Goal: Find specific fact: Find specific fact

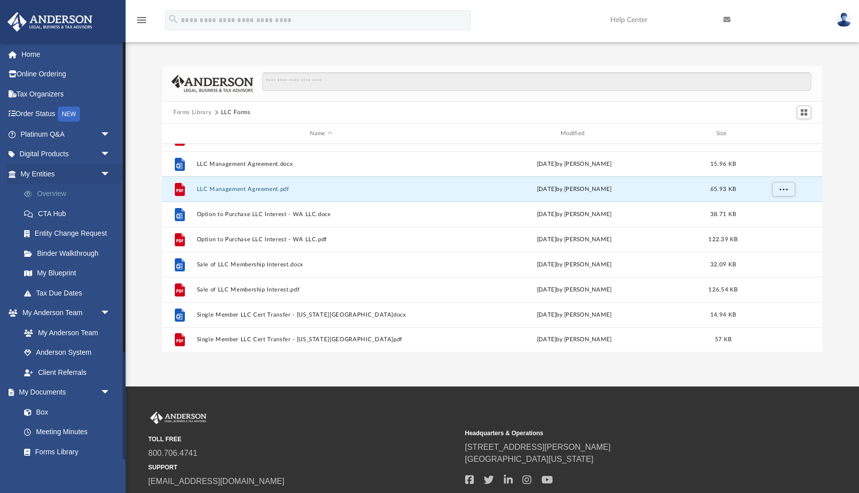
click at [50, 190] on link "Overview" at bounding box center [70, 194] width 112 height 20
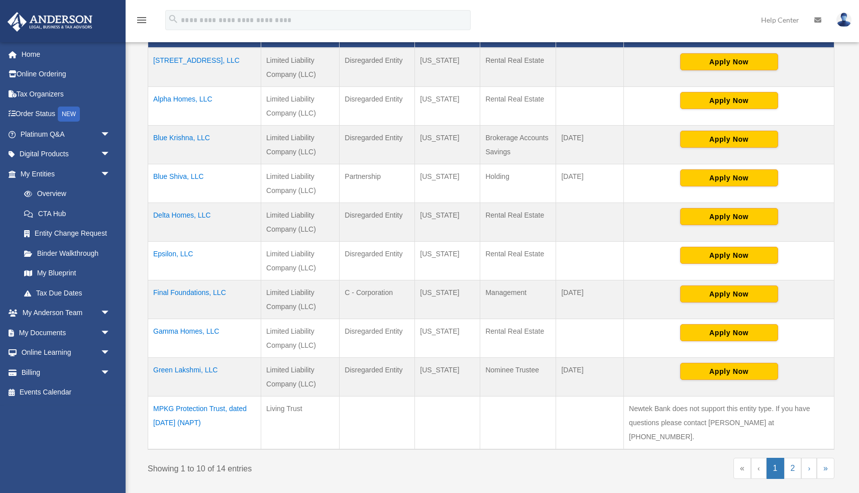
scroll to position [288, 0]
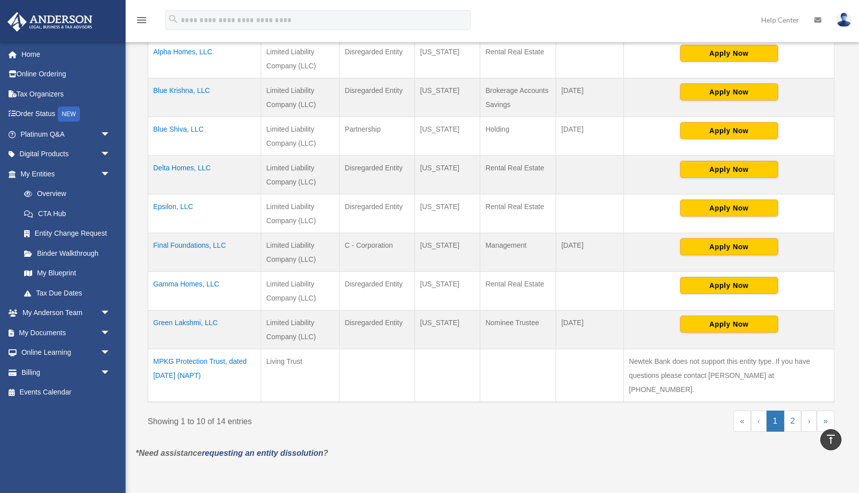
click at [200, 245] on td "Final Foundations, LLC" at bounding box center [204, 252] width 113 height 39
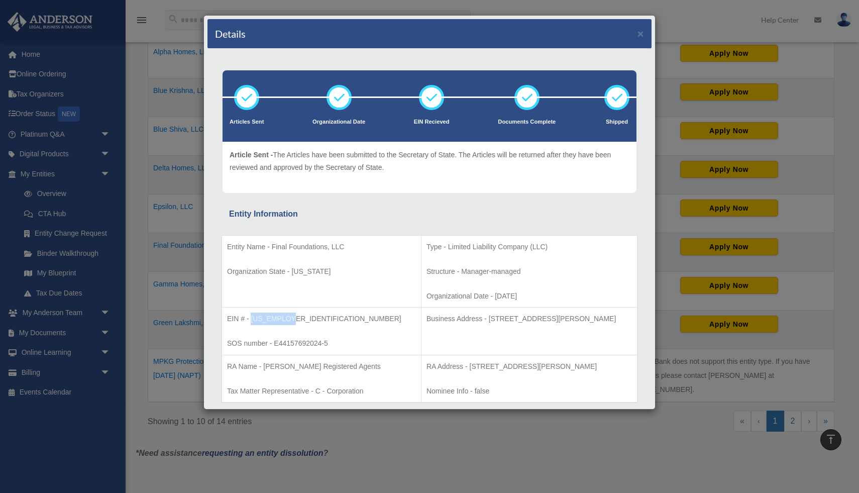
drag, startPoint x: 250, startPoint y: 319, endPoint x: 299, endPoint y: 319, distance: 49.2
click at [299, 319] on p "EIN # - [US_EMPLOYER_IDENTIFICATION_NUMBER]" at bounding box center [321, 319] width 189 height 13
copy p "[US_EMPLOYER_IDENTIFICATION_NUMBER]"
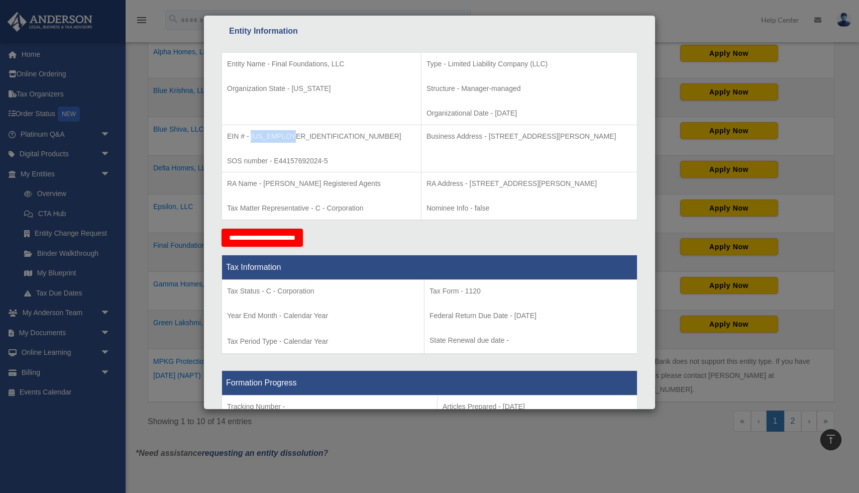
scroll to position [0, 0]
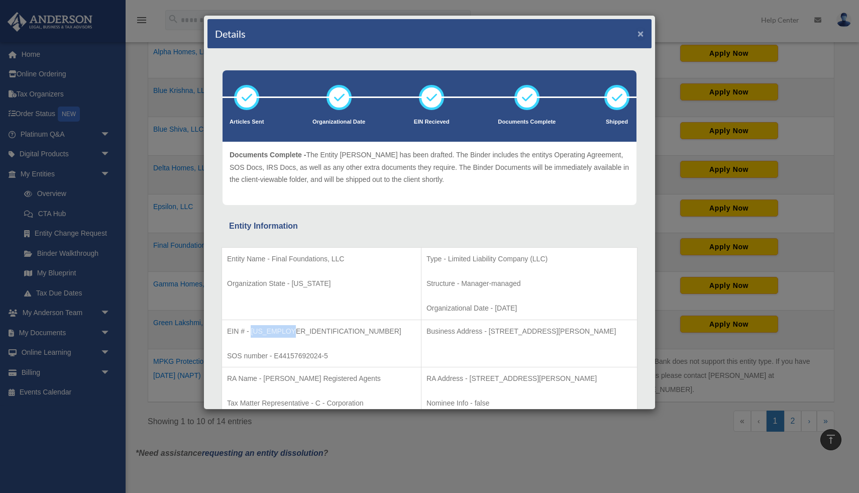
click at [642, 36] on button "×" at bounding box center [641, 33] width 7 height 11
